Goal: Task Accomplishment & Management: Use online tool/utility

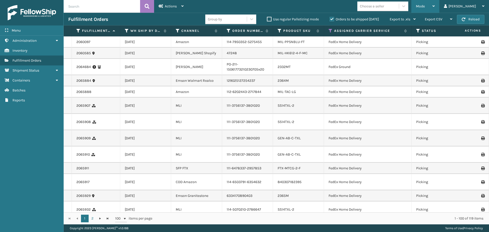
click at [425, 7] on span "Mode" at bounding box center [420, 6] width 9 height 4
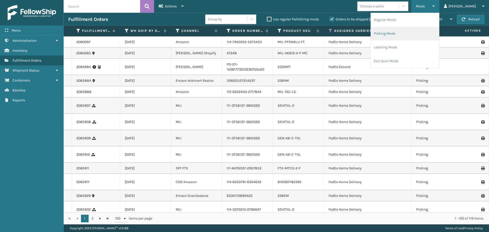
click at [439, 34] on li "Picking Mode" at bounding box center [405, 34] width 68 height 14
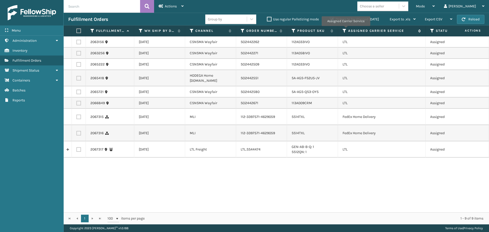
click at [346, 30] on icon at bounding box center [345, 31] width 4 height 5
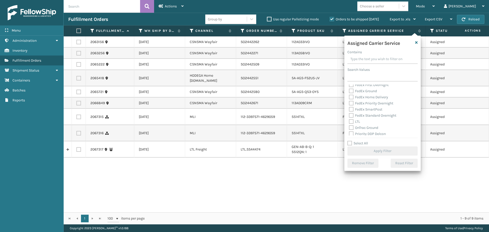
scroll to position [51, 0]
click at [350, 110] on label "LTL" at bounding box center [354, 110] width 11 height 4
click at [349, 110] on input "LTL" at bounding box center [349, 108] width 0 height 3
checkbox input "true"
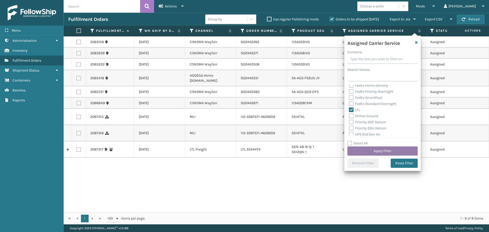
click at [357, 152] on button "Apply Filter" at bounding box center [383, 151] width 70 height 9
